Goal: Complete application form

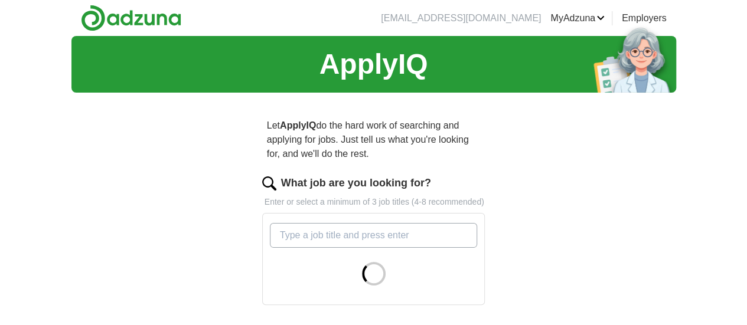
click at [431, 223] on input "What job are you looking for?" at bounding box center [374, 235] width 208 height 25
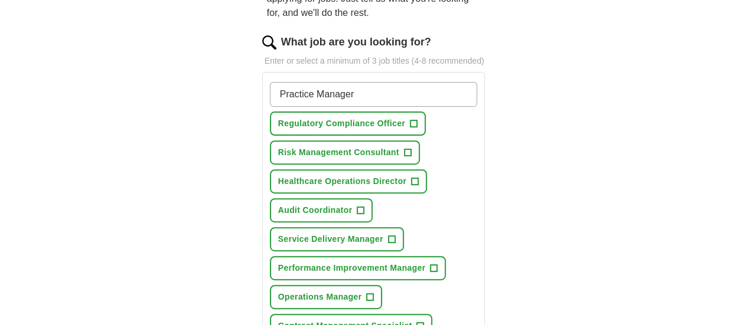
scroll to position [143, 0]
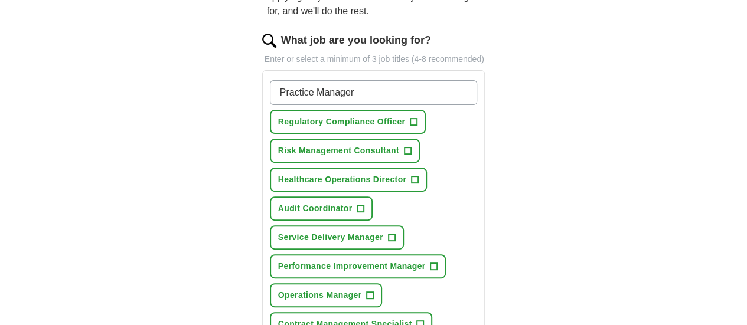
type input "Practice Manager"
click at [412, 175] on span "+" at bounding box center [415, 179] width 7 height 9
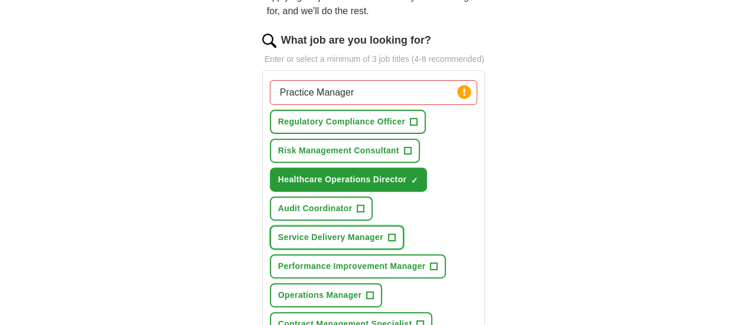
click at [395, 233] on span "+" at bounding box center [391, 237] width 7 height 9
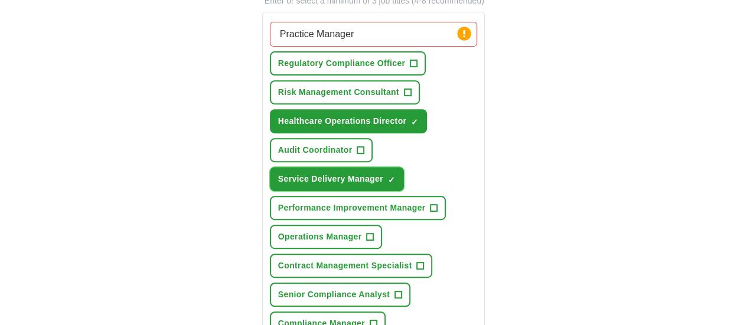
scroll to position [207, 0]
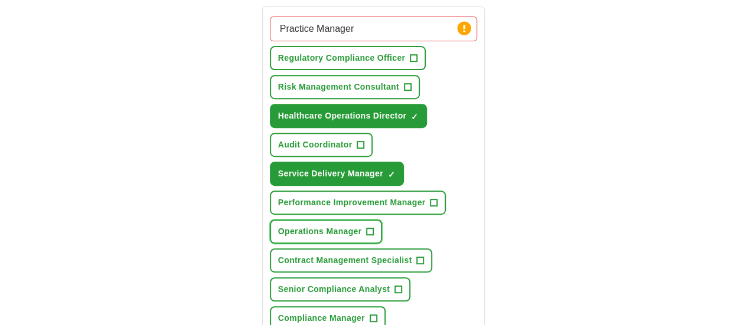
click at [367, 227] on span "+" at bounding box center [370, 231] width 7 height 9
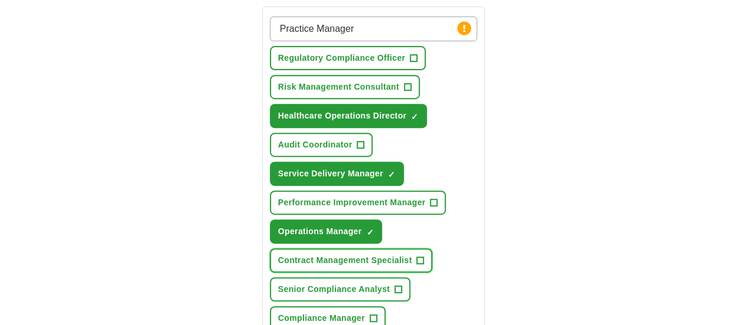
click at [417, 256] on span "+" at bounding box center [420, 260] width 7 height 9
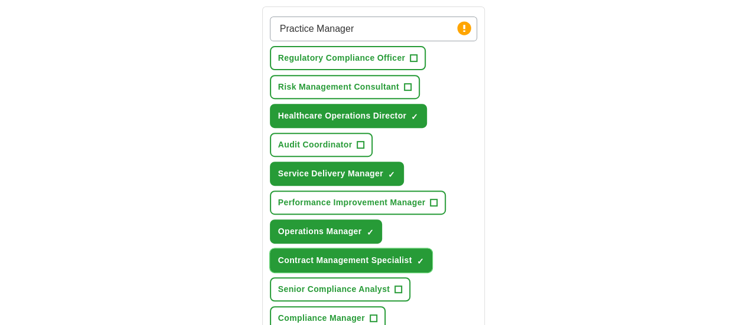
click at [0, 0] on span "×" at bounding box center [0, 0] width 0 height 0
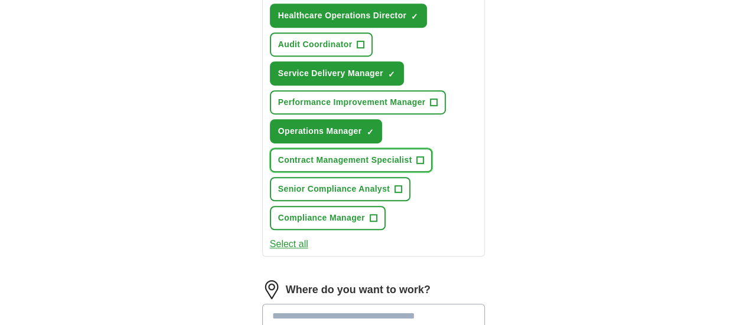
scroll to position [318, 0]
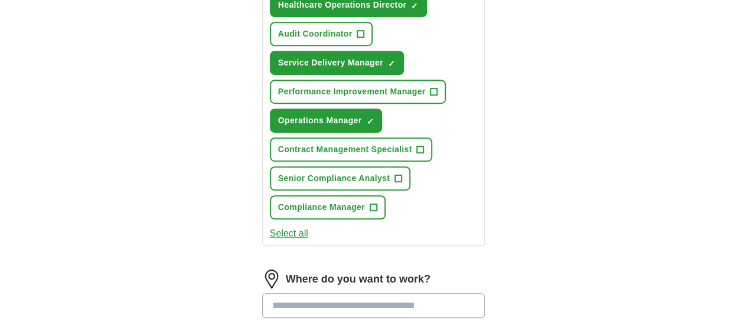
click at [270, 227] on button "Select all" at bounding box center [289, 234] width 38 height 14
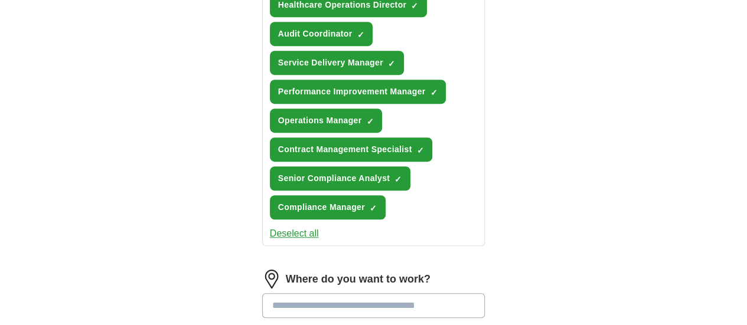
click at [315, 294] on input at bounding box center [373, 306] width 223 height 25
type input "******"
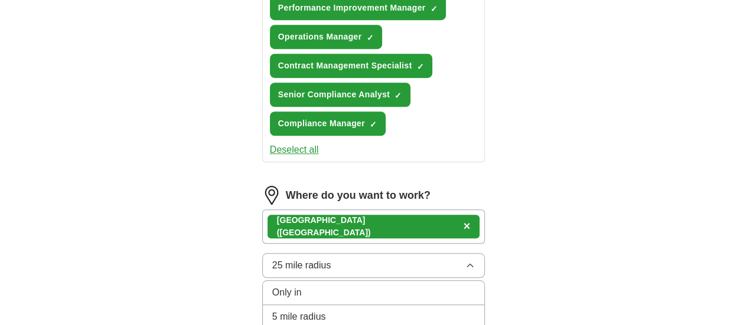
scroll to position [413, 0]
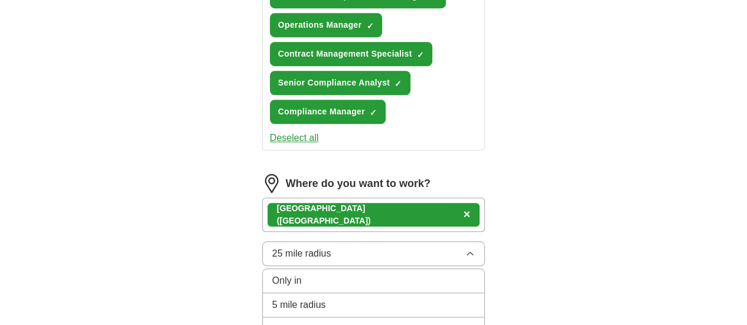
click at [444, 274] on div "Only in" at bounding box center [373, 281] width 203 height 14
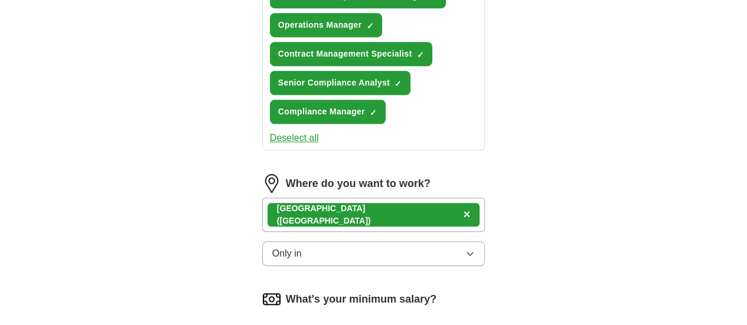
click at [485, 290] on div "What's your minimum salary?" at bounding box center [373, 299] width 223 height 19
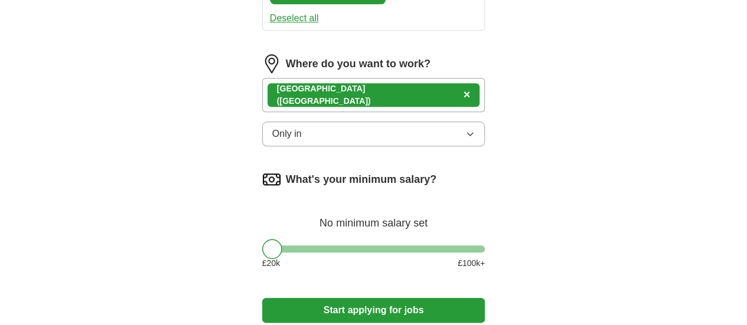
scroll to position [536, 0]
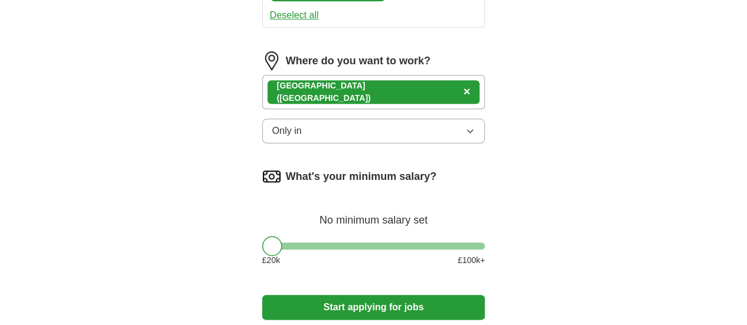
click at [411, 177] on div "What's your minimum salary? No minimum salary set £ 20 k £ 100 k+" at bounding box center [373, 221] width 223 height 109
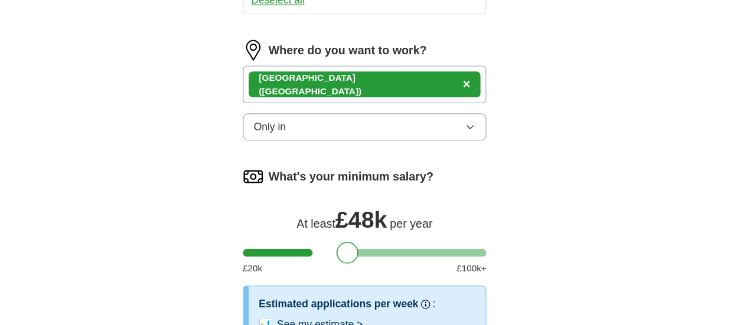
drag, startPoint x: 247, startPoint y: 175, endPoint x: 332, endPoint y: 174, distance: 85.1
click at [348, 236] on div at bounding box center [358, 246] width 20 height 20
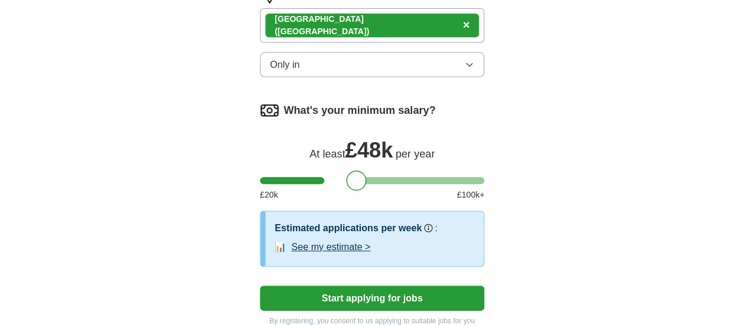
scroll to position [602, 0]
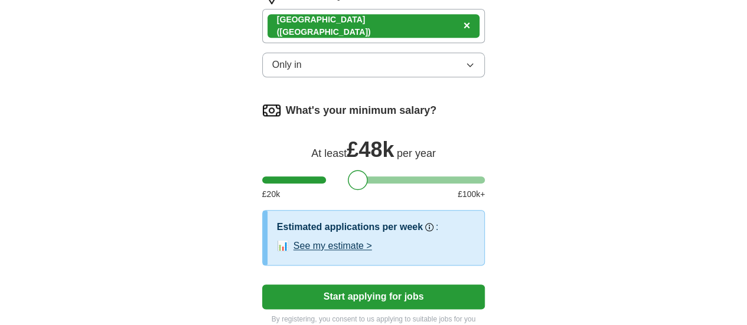
click at [375, 285] on button "Start applying for jobs" at bounding box center [373, 297] width 223 height 25
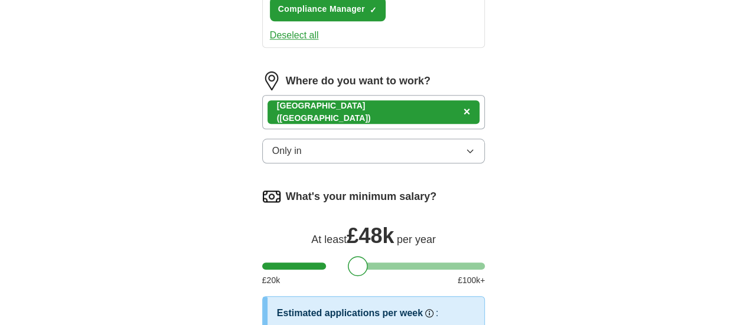
select select "**"
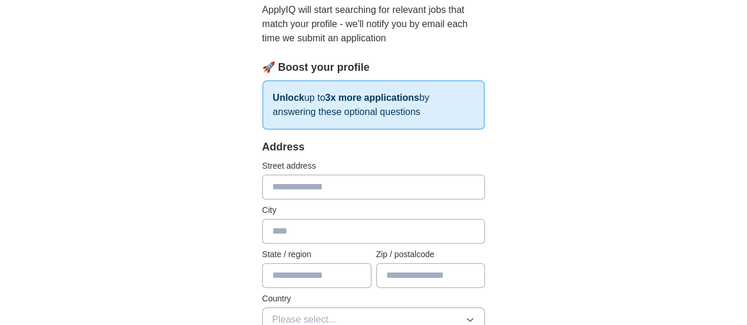
scroll to position [141, 0]
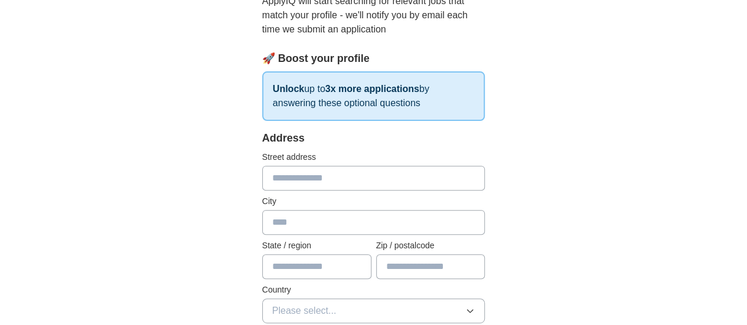
click at [358, 169] on input "text" at bounding box center [373, 178] width 223 height 25
type input "**********"
type input "******"
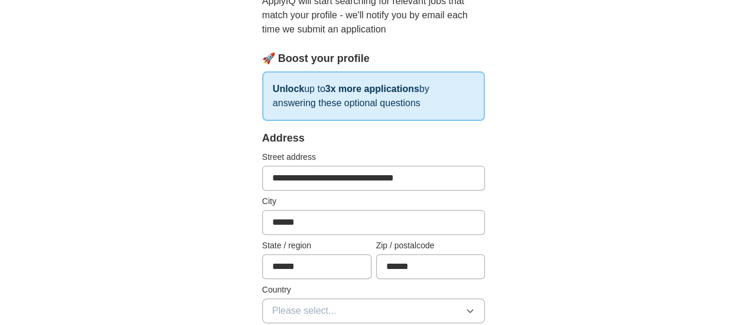
click at [272, 177] on input "**********" at bounding box center [373, 178] width 223 height 25
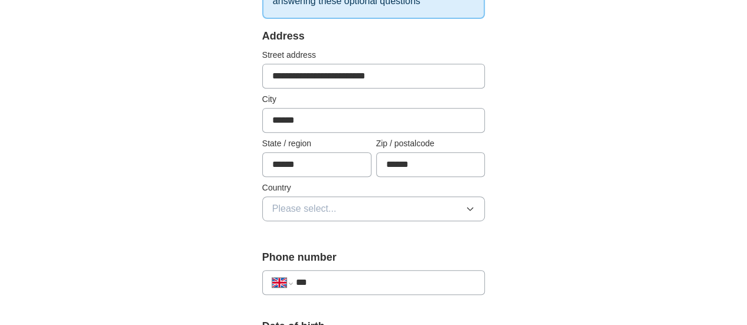
scroll to position [247, 0]
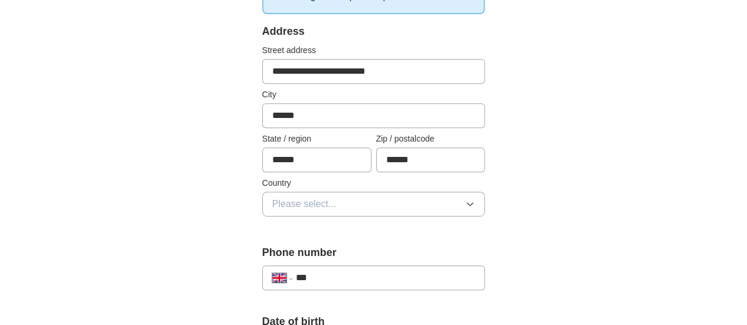
type input "**********"
click at [483, 195] on button "Please select..." at bounding box center [373, 204] width 223 height 25
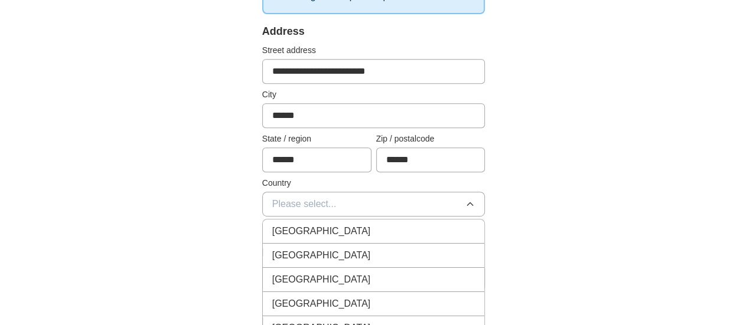
click at [464, 224] on div "[GEOGRAPHIC_DATA]" at bounding box center [373, 231] width 203 height 14
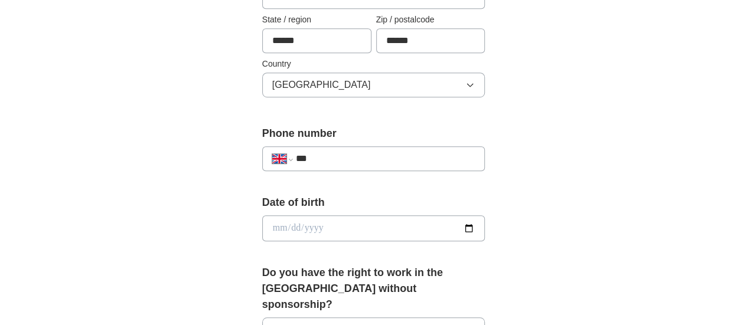
scroll to position [367, 0]
click at [426, 154] on input "***" at bounding box center [386, 158] width 180 height 14
type input "**********"
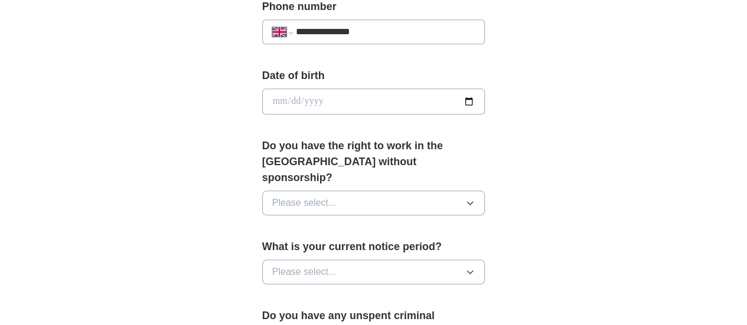
scroll to position [494, 0]
click at [399, 190] on button "Please select..." at bounding box center [373, 202] width 223 height 25
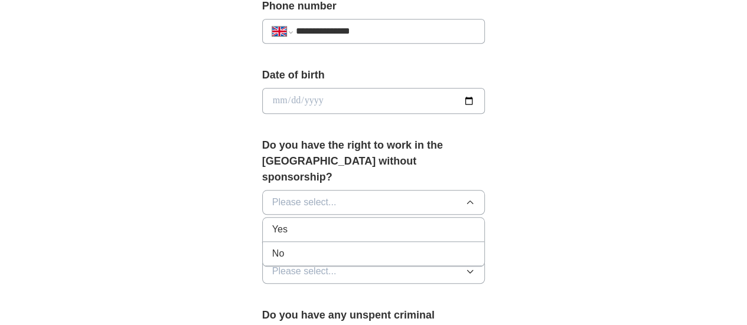
click at [358, 223] on div "Yes" at bounding box center [373, 230] width 203 height 14
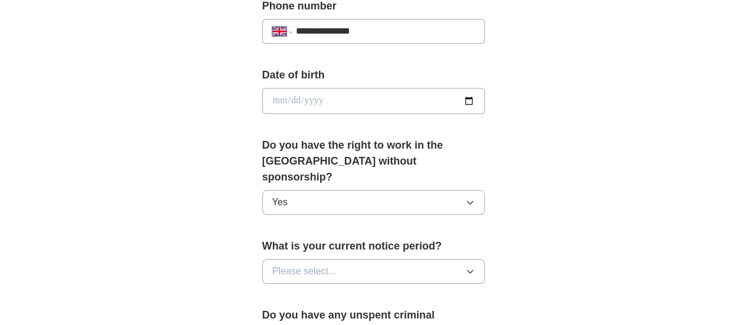
click at [358, 211] on form "**********" at bounding box center [373, 206] width 223 height 859
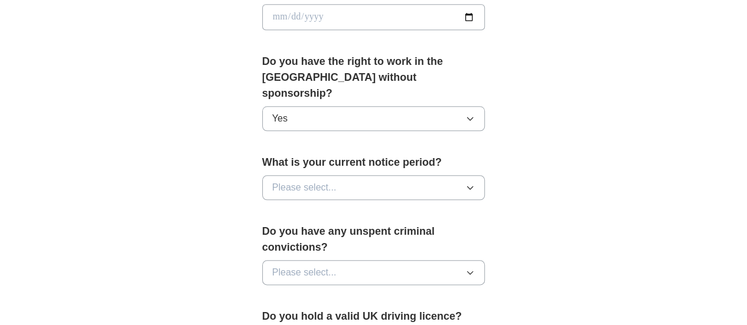
scroll to position [579, 0]
click at [485, 175] on button "Please select..." at bounding box center [373, 187] width 223 height 25
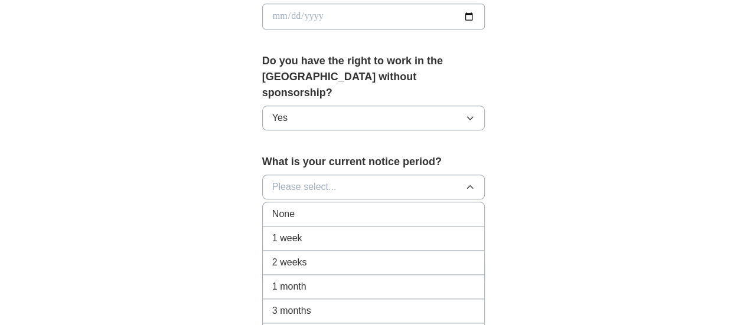
click at [464, 203] on li "None" at bounding box center [374, 215] width 222 height 24
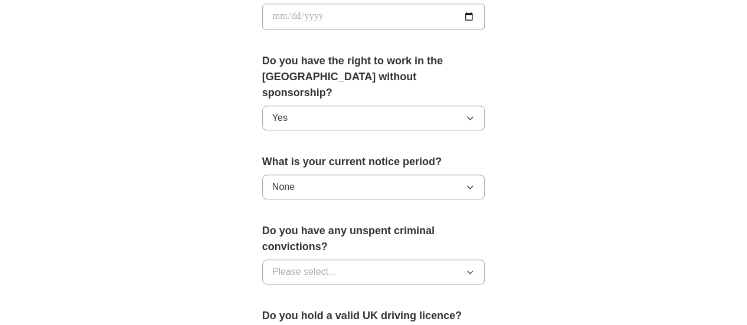
click at [462, 193] on form "**********" at bounding box center [373, 121] width 223 height 859
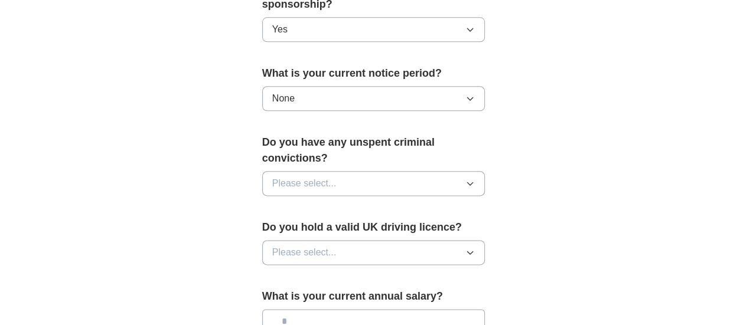
scroll to position [667, 0]
click at [485, 172] on button "Please select..." at bounding box center [373, 184] width 223 height 25
click at [461, 229] on div "No" at bounding box center [373, 236] width 203 height 14
click at [443, 241] on button "Please select..." at bounding box center [373, 253] width 223 height 25
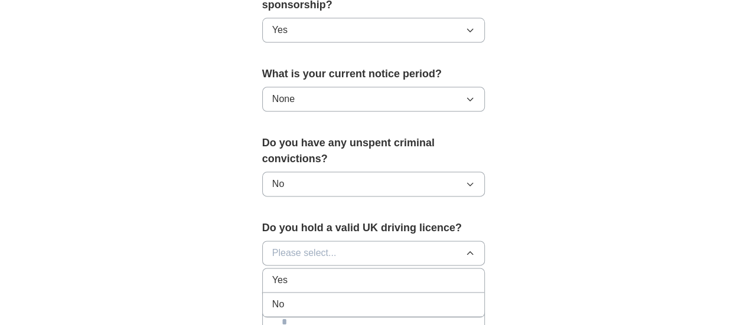
click at [434, 293] on li "No" at bounding box center [374, 305] width 222 height 24
click at [434, 289] on label "What is your current annual salary?" at bounding box center [373, 297] width 223 height 16
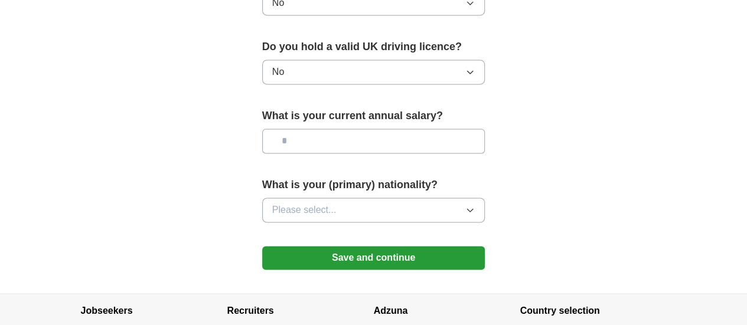
scroll to position [853, 0]
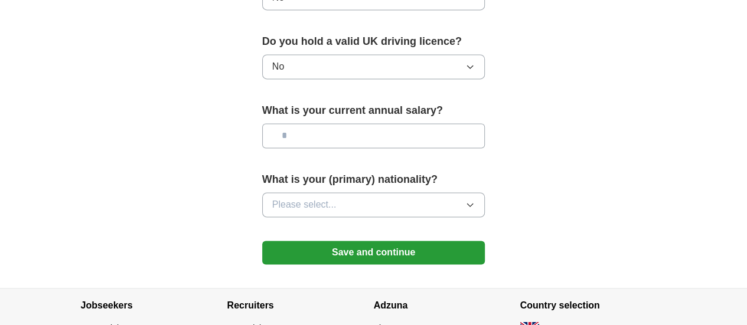
click at [416, 241] on button "Save and continue" at bounding box center [373, 253] width 223 height 24
